Goal: Information Seeking & Learning: Learn about a topic

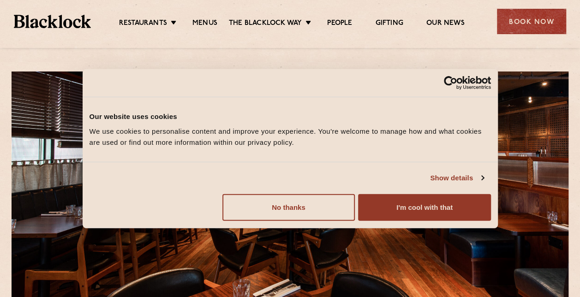
click at [428, 192] on div "Do not sell or share my personal information No thanks Allow selection Customiz…" at bounding box center [290, 207] width 415 height 41
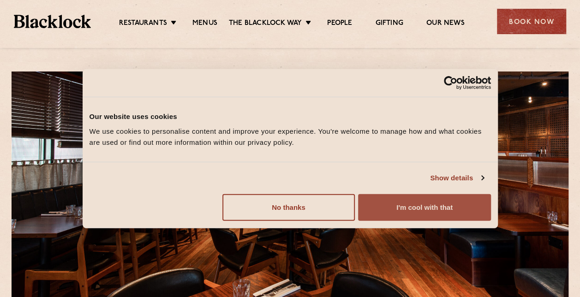
click at [428, 199] on button "I'm cool with that" at bounding box center [424, 207] width 132 height 27
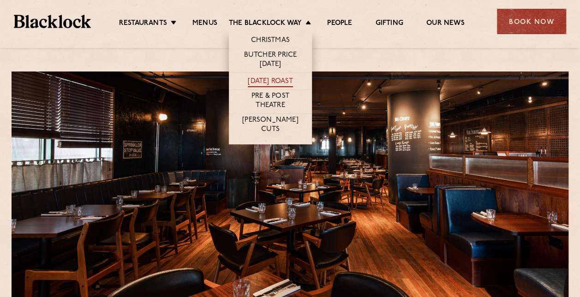
click at [275, 77] on link "[DATE] Roast" at bounding box center [270, 82] width 45 height 10
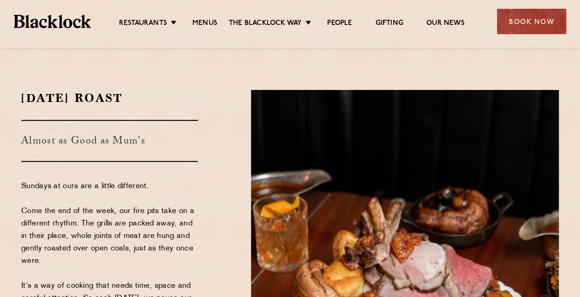
click at [198, 136] on div "Sunday Roast Almost as Good as Mum's Sundays at ours are a little different. Co…" at bounding box center [129, 267] width 230 height 354
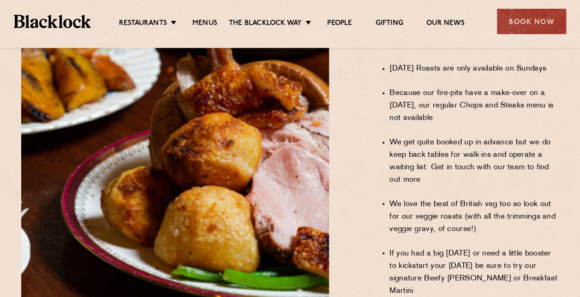
scroll to position [784, 0]
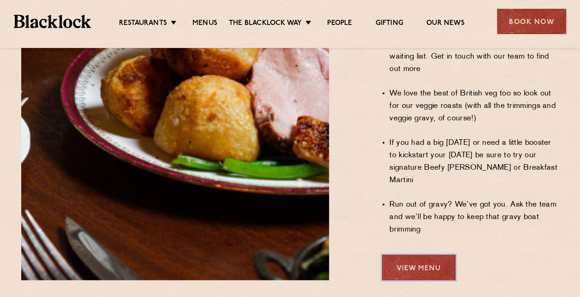
click at [431, 255] on link "View Menu" at bounding box center [418, 267] width 73 height 25
